Goal: Task Accomplishment & Management: Manage account settings

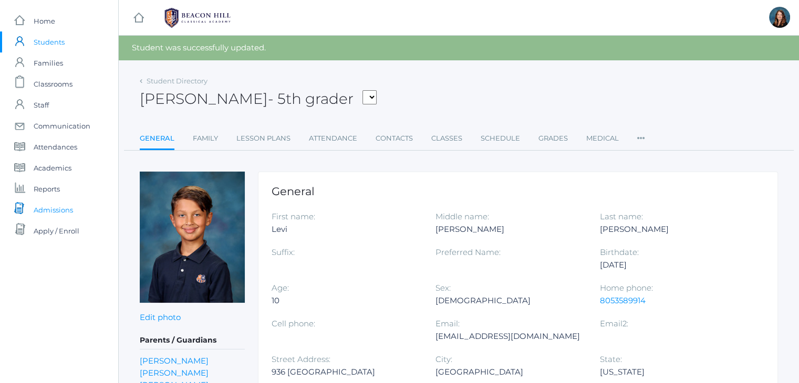
click at [68, 206] on span "Admissions" at bounding box center [53, 209] width 39 height 21
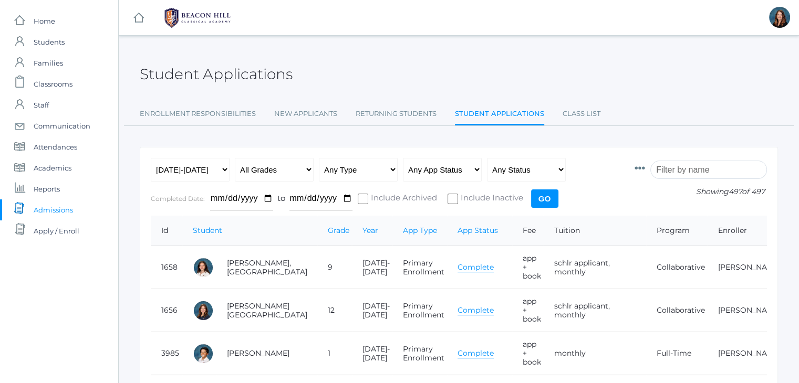
click at [712, 166] on input "search" at bounding box center [708, 170] width 117 height 18
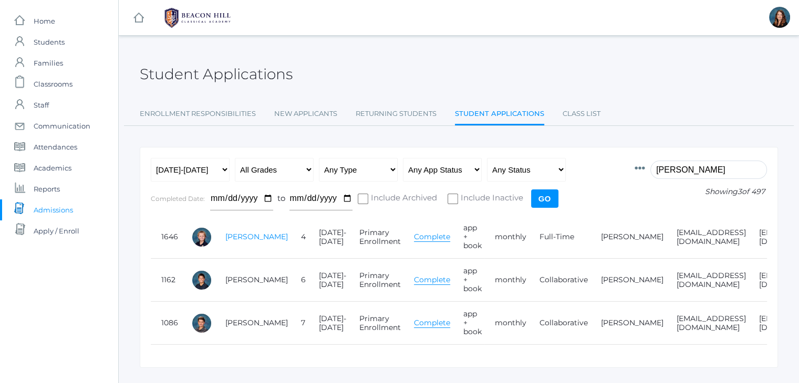
type input "beaty"
click at [234, 237] on link "Beaty, Levi" at bounding box center [256, 236] width 62 height 9
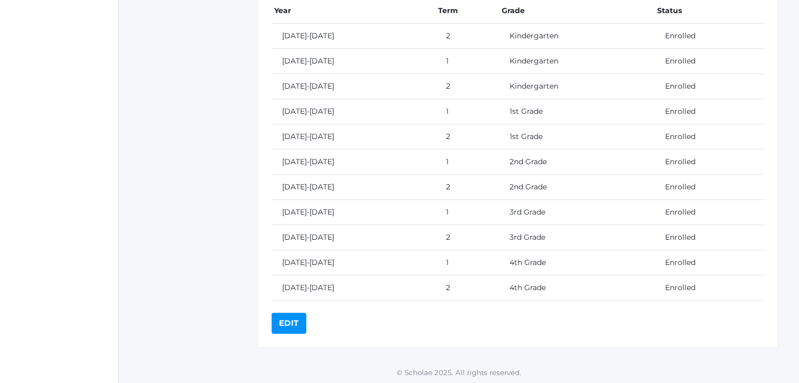
scroll to position [510, 0]
click at [289, 314] on link "Edit" at bounding box center [288, 323] width 35 height 21
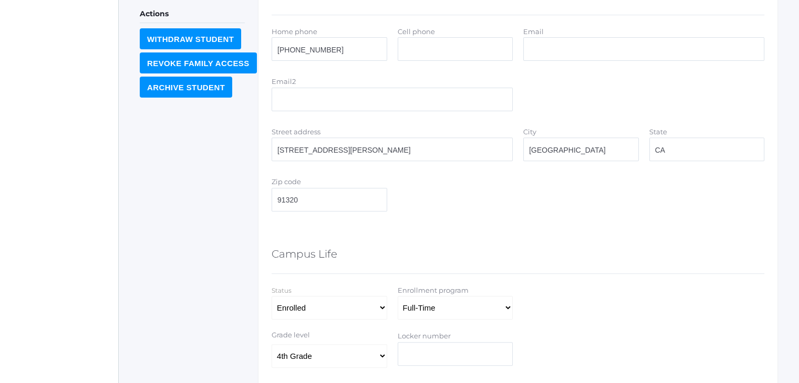
scroll to position [388, 0]
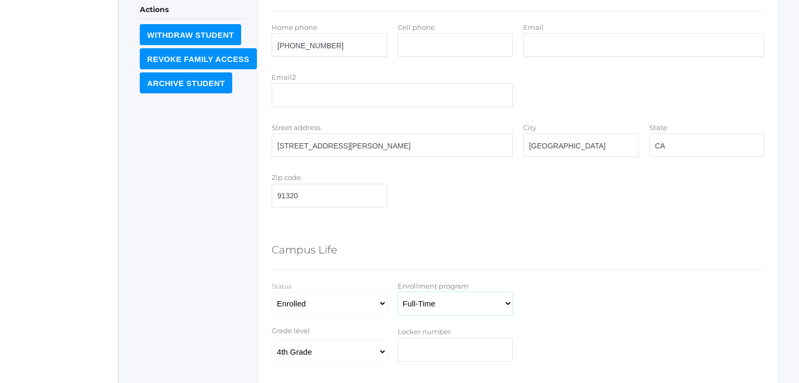
click at [508, 304] on select "Full-Time 4-Day Collaborative Collaborative Affiliate" at bounding box center [454, 304] width 115 height 24
select select "4-Day Collaborative"
click at [397, 292] on select "Full-Time 4-Day Collaborative Collaborative Affiliate" at bounding box center [454, 304] width 115 height 24
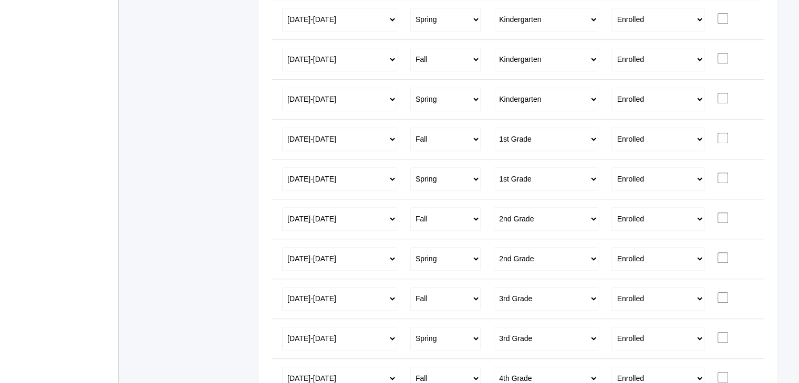
scroll to position [984, 0]
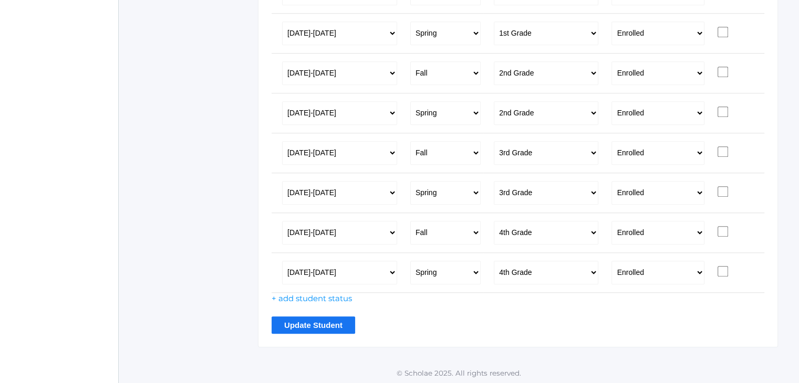
click at [309, 326] on input "Update Student" at bounding box center [312, 325] width 83 height 17
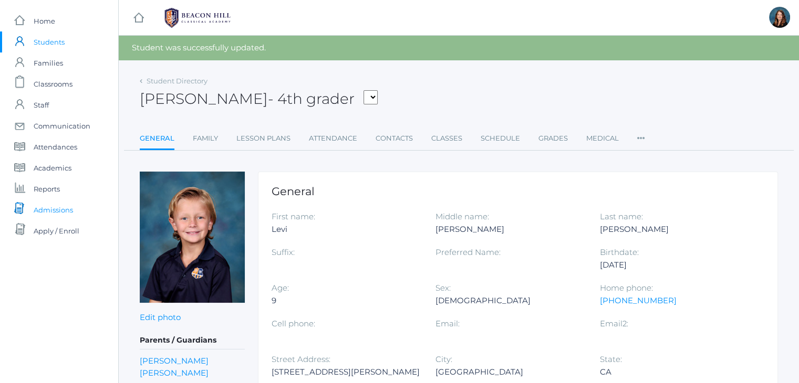
click at [75, 214] on link "icons/documents/document-stack Created with Sketch. Admissions" at bounding box center [59, 209] width 118 height 21
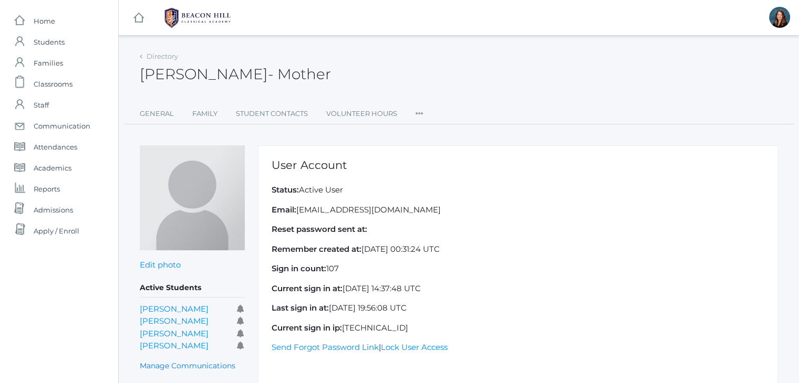
scroll to position [69, 0]
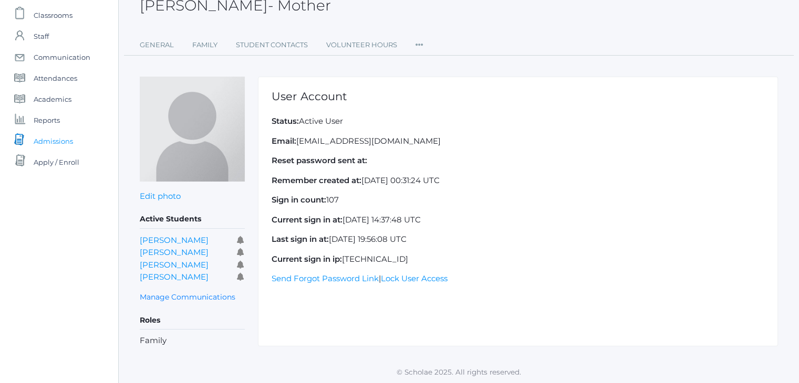
click at [52, 144] on span "Admissions" at bounding box center [53, 141] width 39 height 21
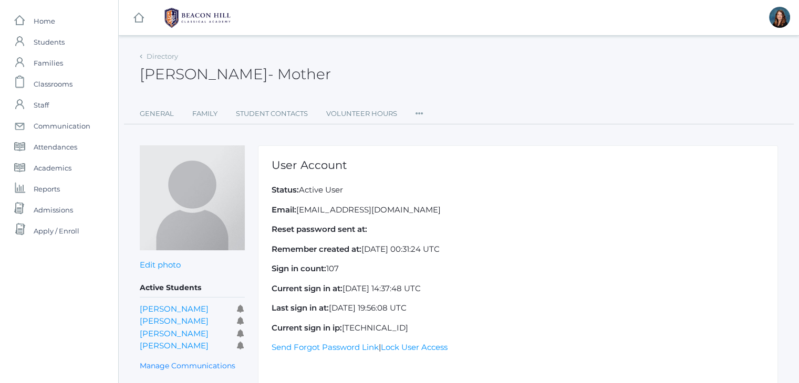
scroll to position [69, 0]
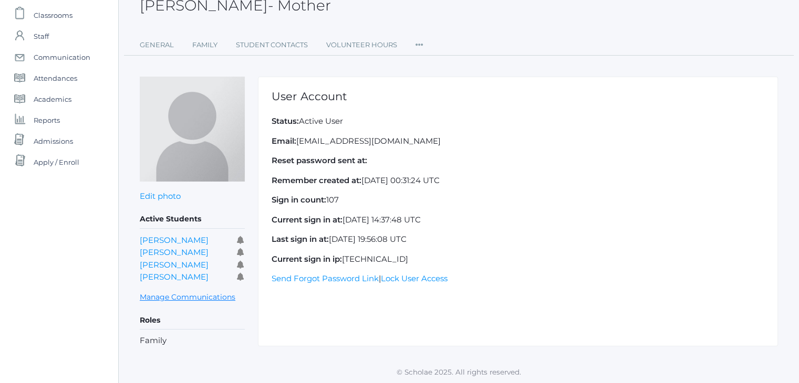
click at [208, 292] on link "Manage Communications" at bounding box center [188, 297] width 96 height 12
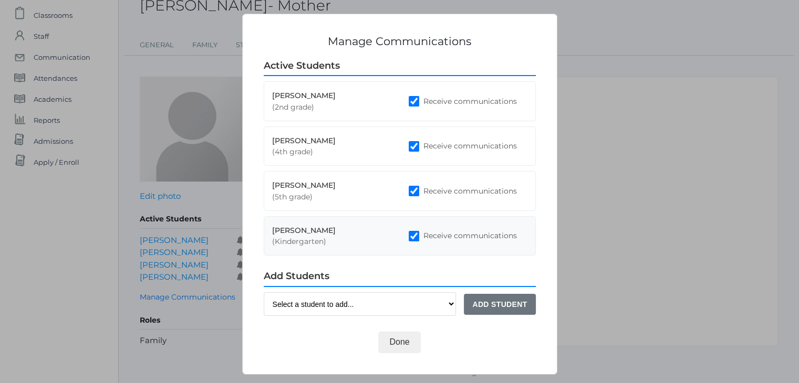
scroll to position [4, 0]
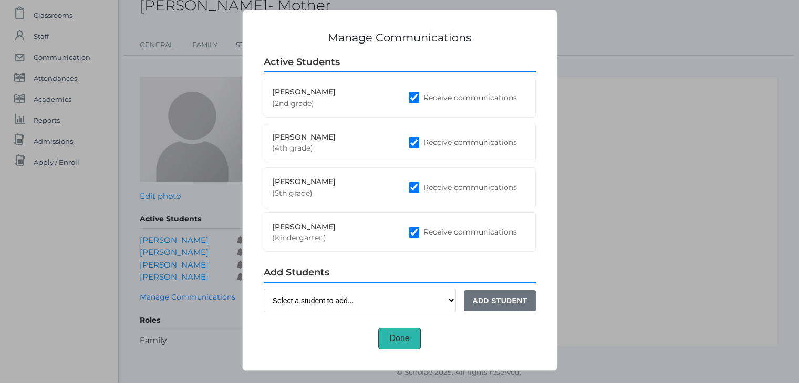
click at [397, 344] on button "Done" at bounding box center [399, 338] width 42 height 21
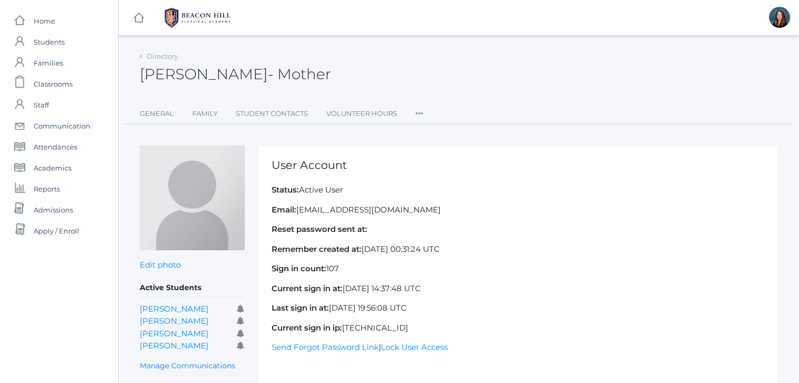
scroll to position [69, 0]
